Goal: Information Seeking & Learning: Learn about a topic

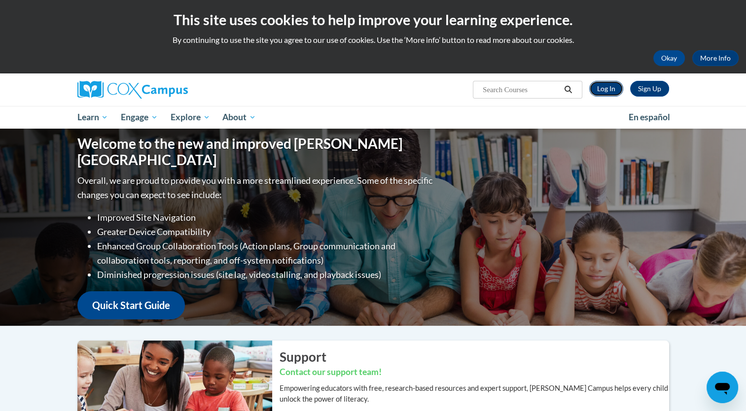
click at [613, 89] on link "Log In" at bounding box center [606, 89] width 34 height 16
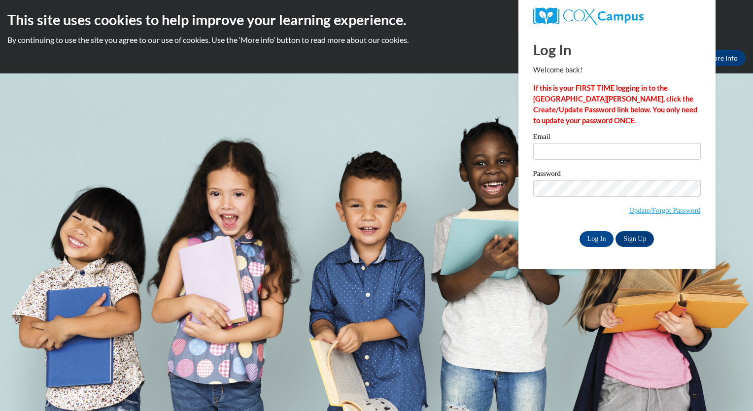
click at [562, 258] on div "Log In Welcome back! If this is your FIRST TIME logging in to the NEW Cox Campu…" at bounding box center [617, 150] width 212 height 240
type input "marbryan@valdosta.edu"
click at [599, 242] on input "Log In" at bounding box center [597, 239] width 35 height 16
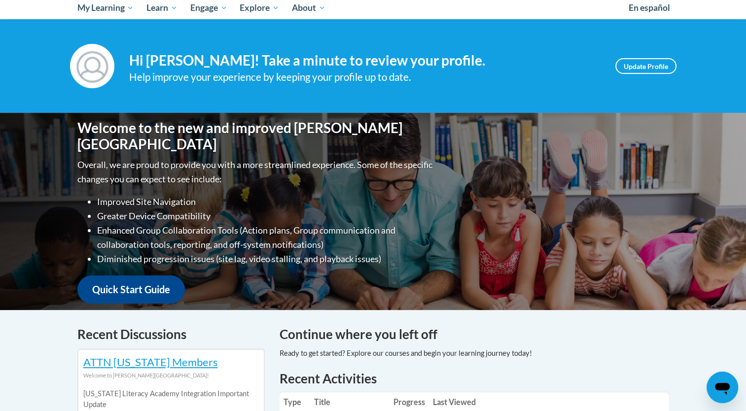
scroll to position [63, 0]
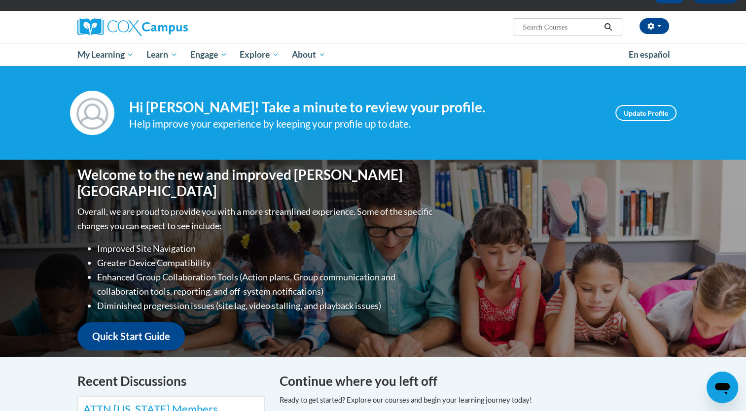
click at [523, 25] on input "Search..." at bounding box center [561, 27] width 79 height 12
type input "vocabulary"
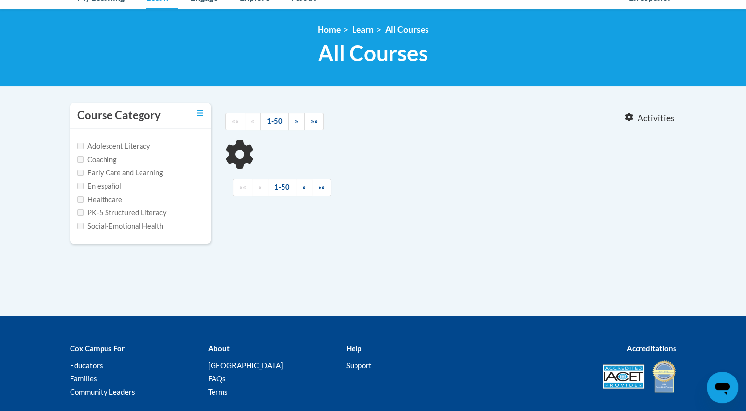
scroll to position [120, 0]
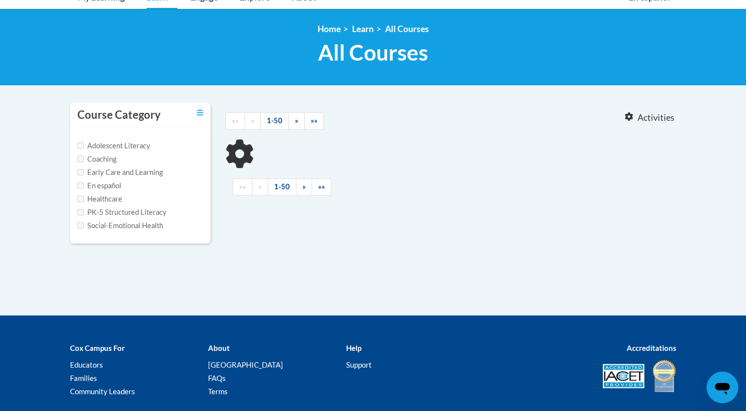
type input "vocabulary"
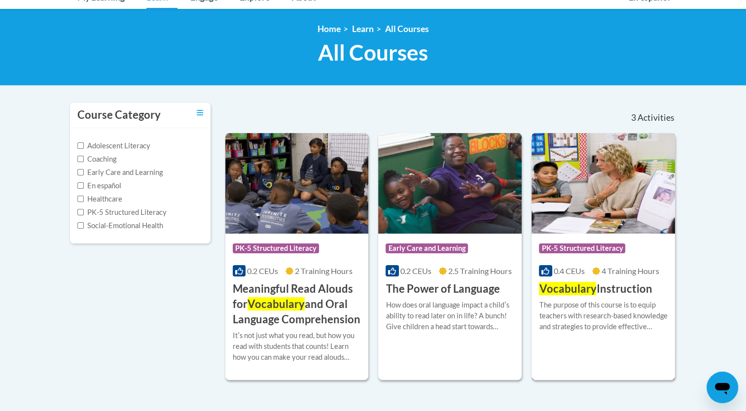
click at [569, 194] on img at bounding box center [603, 183] width 143 height 101
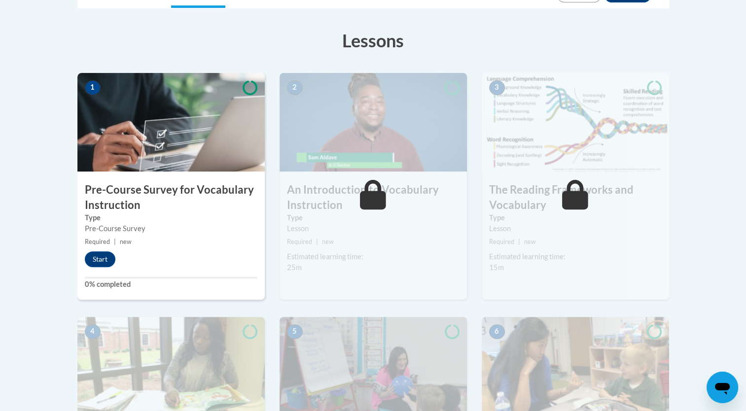
scroll to position [260, 0]
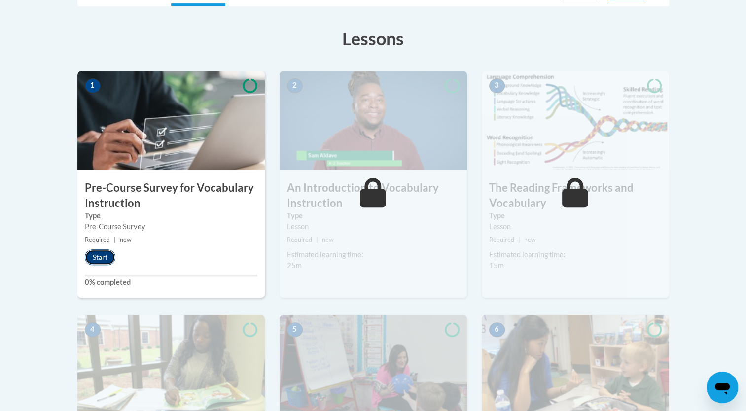
click at [104, 250] on button "Start" at bounding box center [100, 257] width 31 height 16
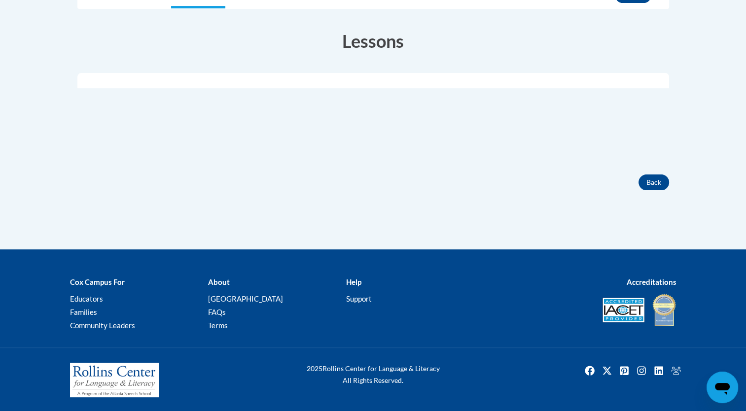
scroll to position [148, 0]
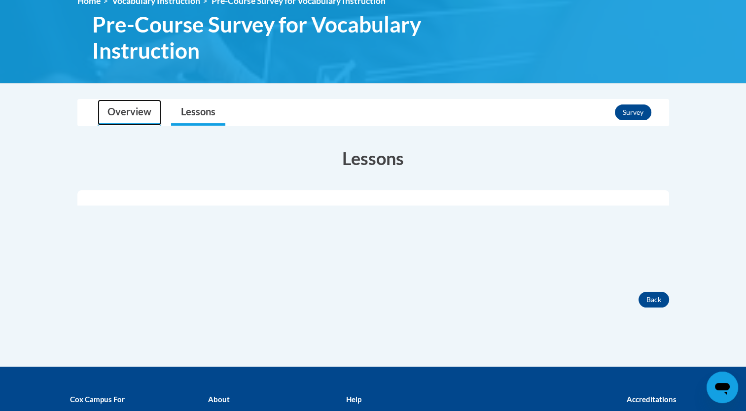
click at [142, 122] on link "Overview" at bounding box center [130, 113] width 64 height 26
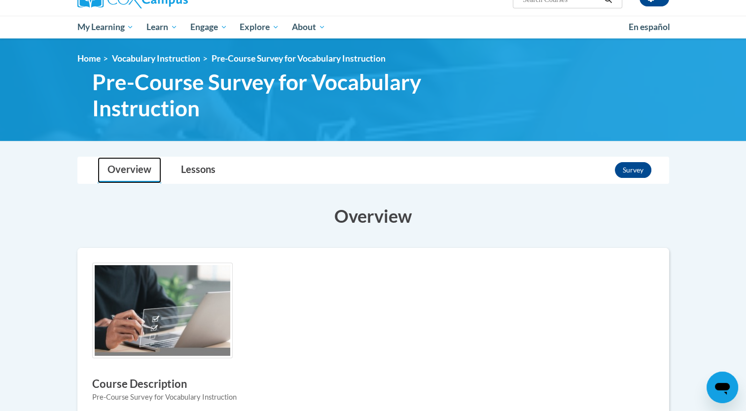
scroll to position [63, 0]
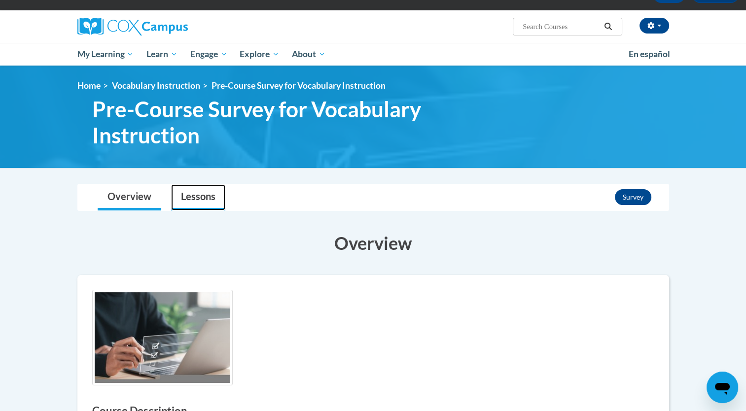
click at [180, 199] on link "Lessons" at bounding box center [198, 197] width 54 height 26
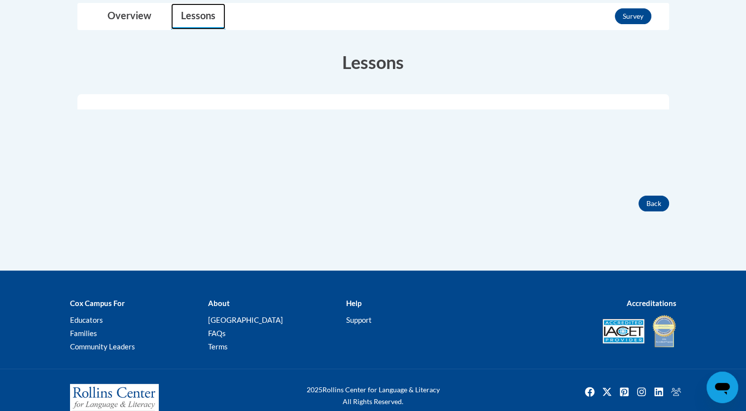
scroll to position [250, 0]
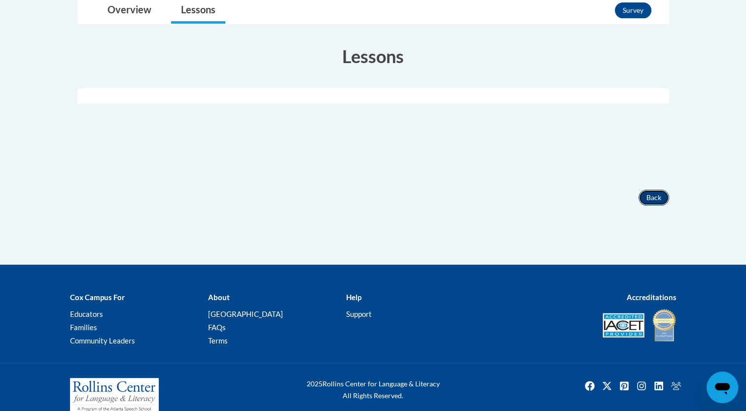
click at [656, 193] on button "Back" at bounding box center [654, 198] width 31 height 16
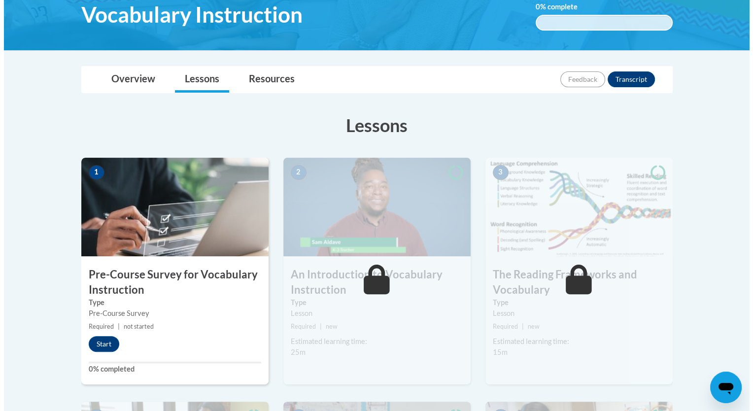
scroll to position [180, 0]
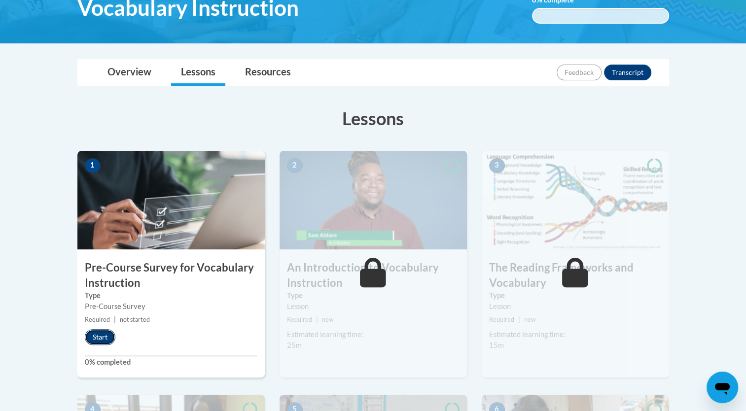
click at [106, 337] on button "Start" at bounding box center [100, 337] width 31 height 16
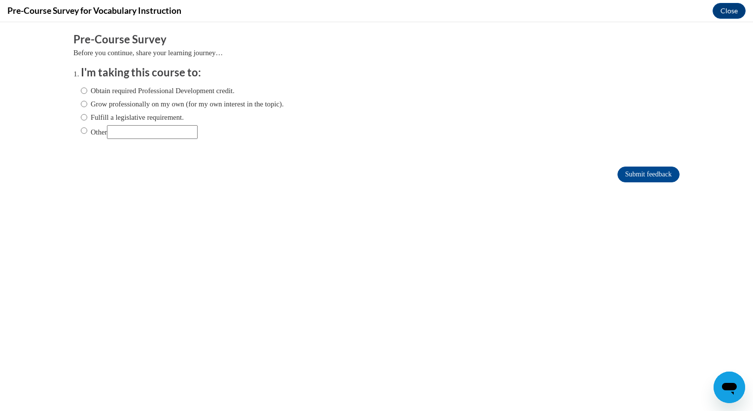
scroll to position [0, 0]
click at [87, 129] on label "Other" at bounding box center [139, 132] width 117 height 14
click at [87, 129] on input "Other" at bounding box center [84, 130] width 6 height 11
radio input "true"
click at [621, 179] on input "Submit feedback" at bounding box center [649, 175] width 62 height 16
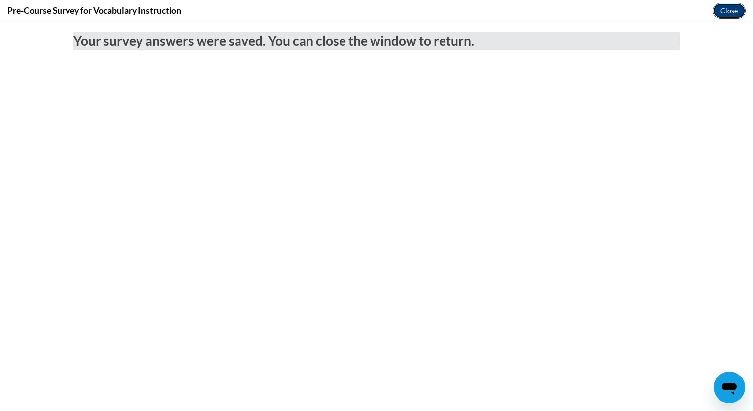
click at [720, 14] on button "Close" at bounding box center [729, 11] width 33 height 16
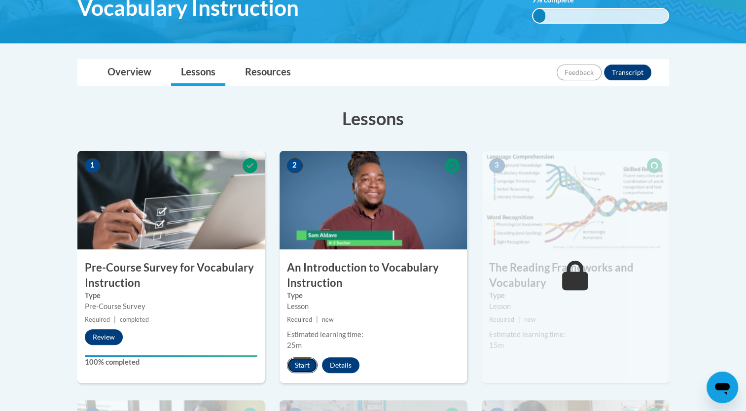
click at [305, 363] on button "Start" at bounding box center [302, 365] width 31 height 16
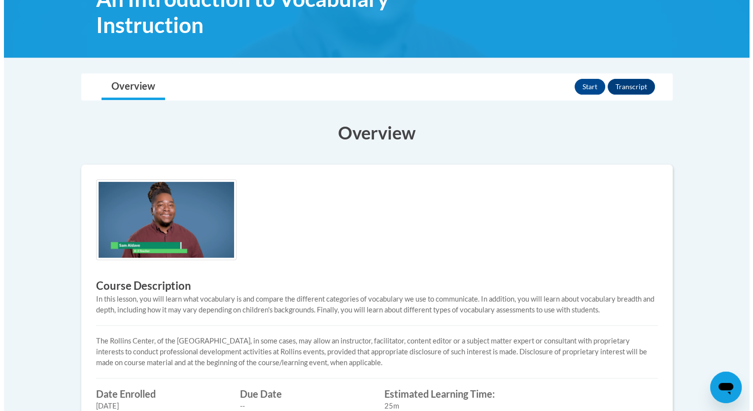
scroll to position [179, 0]
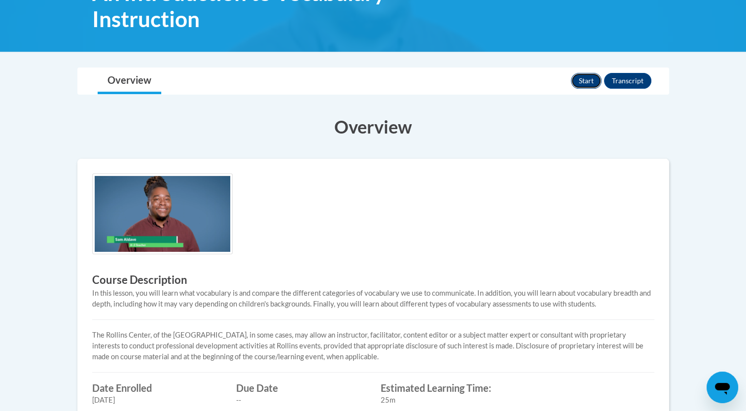
click at [598, 77] on button "Start" at bounding box center [586, 81] width 31 height 16
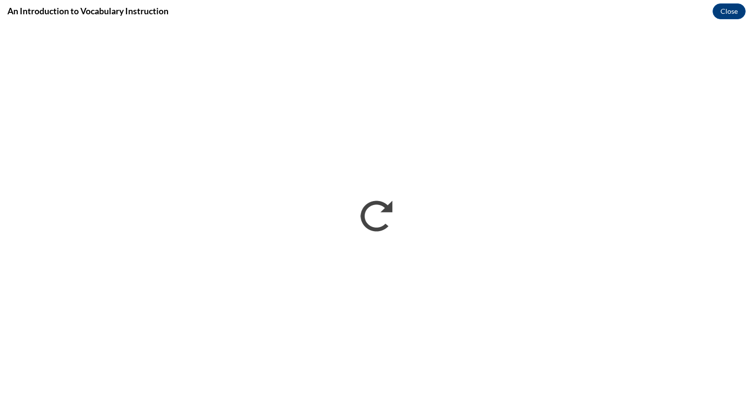
scroll to position [0, 0]
